Goal: Transaction & Acquisition: Download file/media

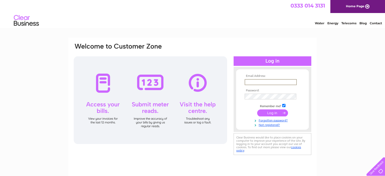
click at [259, 81] on input "text" at bounding box center [270, 82] width 52 height 6
type input "arbroathmission@gmail.com"
drag, startPoint x: 279, startPoint y: 113, endPoint x: 317, endPoint y: 111, distance: 37.8
click at [280, 113] on input "submit" at bounding box center [272, 112] width 31 height 7
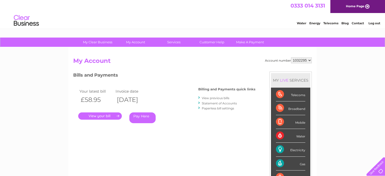
click at [218, 97] on link "View previous bills" at bounding box center [216, 98] width 28 height 4
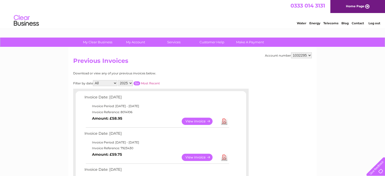
click at [291, 52] on select "1032295" at bounding box center [301, 55] width 21 height 6
click at [309, 55] on select "1032295" at bounding box center [301, 55] width 21 height 6
click at [195, 120] on link "View" at bounding box center [200, 121] width 37 height 7
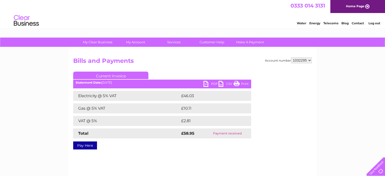
click at [210, 83] on link "PDF" at bounding box center [210, 84] width 15 height 7
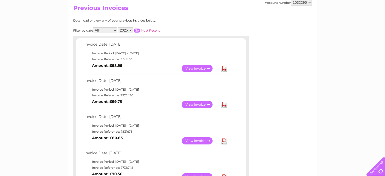
click at [202, 103] on link "View" at bounding box center [200, 104] width 37 height 7
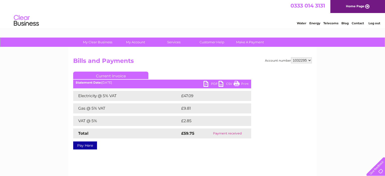
click at [206, 83] on link "PDF" at bounding box center [210, 84] width 15 height 7
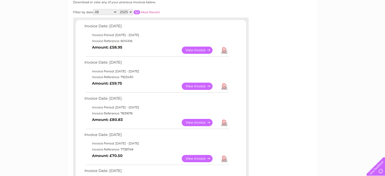
scroll to position [106, 0]
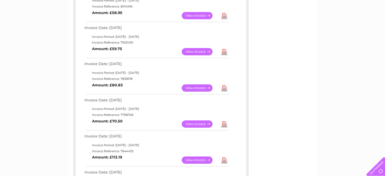
click at [225, 86] on link "Download" at bounding box center [224, 87] width 6 height 7
click at [224, 122] on link "Download" at bounding box center [224, 123] width 6 height 7
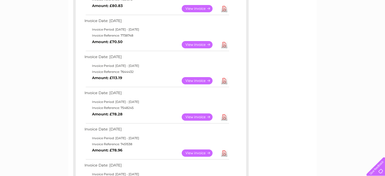
click at [224, 79] on link "Download" at bounding box center [224, 80] width 6 height 7
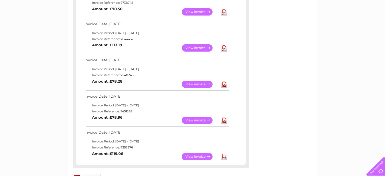
scroll to position [238, 0]
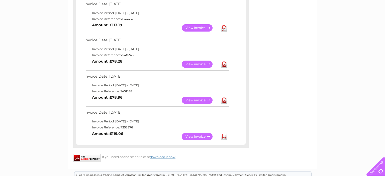
click at [225, 97] on link "Download" at bounding box center [224, 100] width 6 height 7
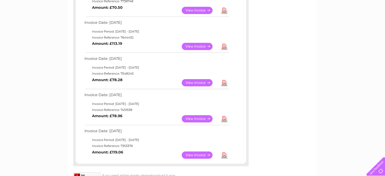
scroll to position [211, 0]
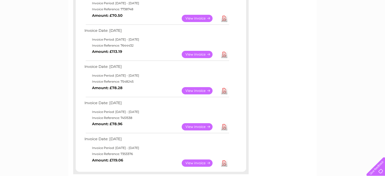
click at [224, 88] on link "Download" at bounding box center [224, 90] width 6 height 7
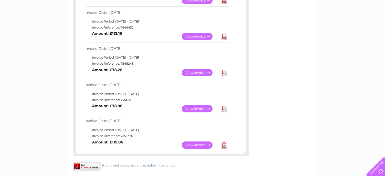
scroll to position [238, 0]
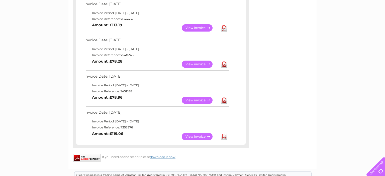
click at [225, 135] on link "Download" at bounding box center [224, 136] width 6 height 7
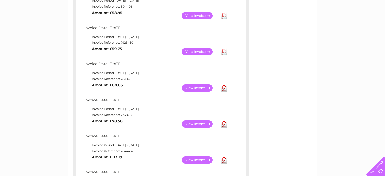
scroll to position [0, 0]
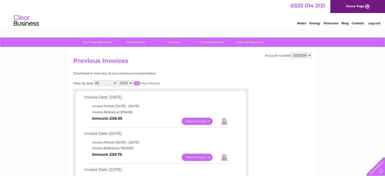
click at [118, 80] on select "2025 2024 2023 2022" at bounding box center [125, 83] width 15 height 6
select select "2024"
click option "2024" at bounding box center [0, 0] width 0 height 0
click at [136, 82] on input "button" at bounding box center [136, 83] width 7 height 4
click at [136, 83] on input "button" at bounding box center [136, 83] width 7 height 4
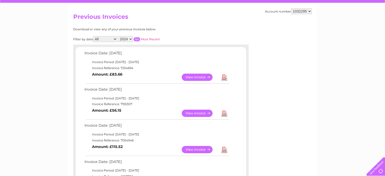
scroll to position [53, 0]
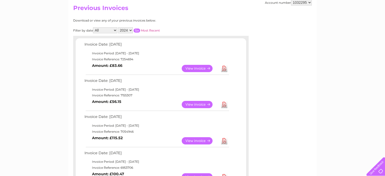
click at [225, 67] on link "Download" at bounding box center [224, 68] width 6 height 7
click at [224, 103] on link "Download" at bounding box center [224, 104] width 6 height 7
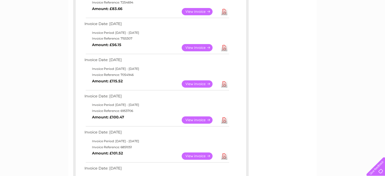
scroll to position [79, 0]
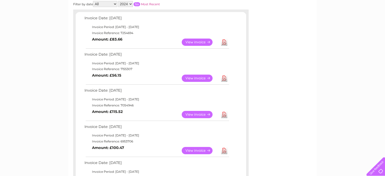
click at [226, 76] on link "Download" at bounding box center [224, 78] width 6 height 7
click at [225, 76] on link "Download" at bounding box center [224, 78] width 6 height 7
click at [223, 113] on link "Download" at bounding box center [224, 114] width 6 height 7
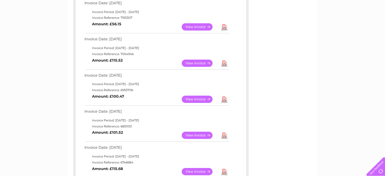
scroll to position [132, 0]
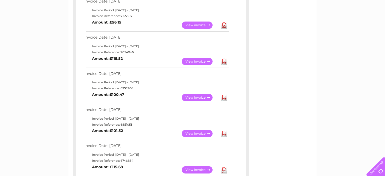
click at [224, 97] on link "Download" at bounding box center [224, 97] width 6 height 7
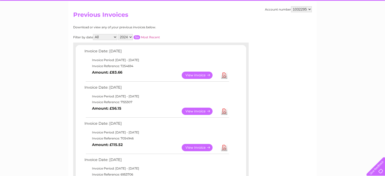
scroll to position [53, 0]
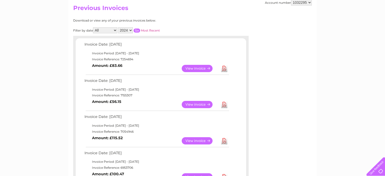
click at [194, 66] on link "View" at bounding box center [200, 68] width 37 height 7
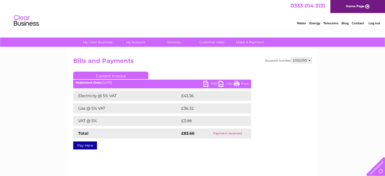
click at [206, 84] on link "PDF" at bounding box center [210, 84] width 15 height 7
click at [373, 23] on link "Log out" at bounding box center [374, 23] width 12 height 4
